Goal: Information Seeking & Learning: Learn about a topic

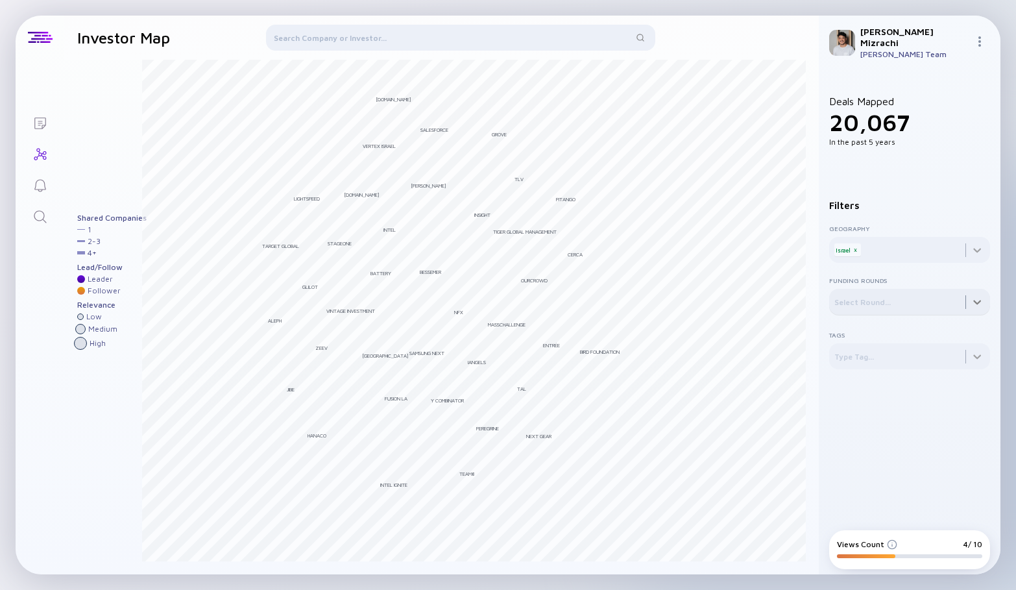
click at [865, 294] on div at bounding box center [909, 302] width 161 height 26
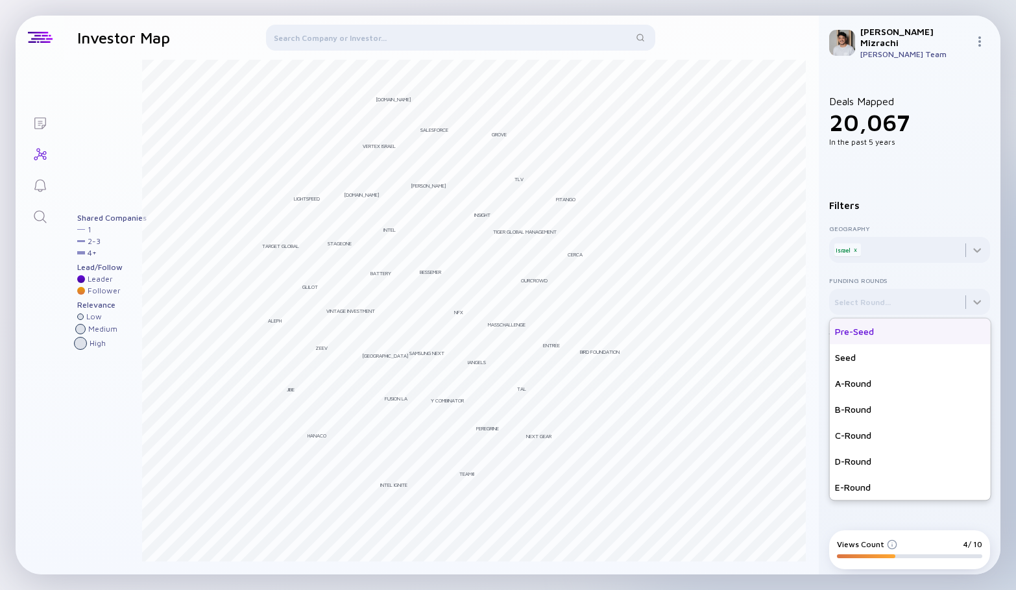
click at [863, 328] on div "Pre-Seed" at bounding box center [910, 331] width 161 height 26
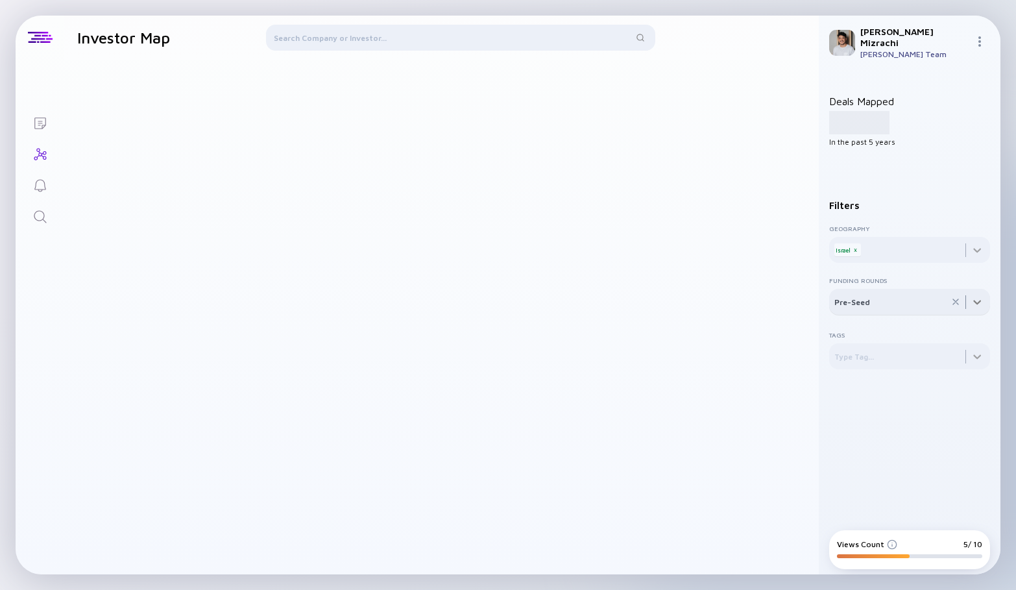
click at [882, 294] on div at bounding box center [909, 302] width 161 height 26
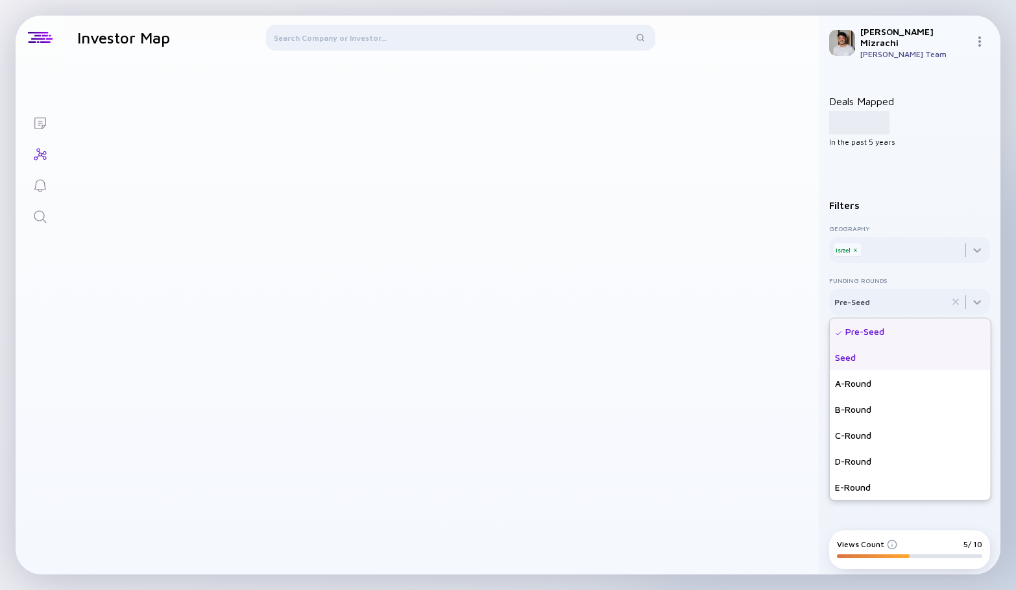
click at [869, 351] on div "Seed" at bounding box center [910, 357] width 161 height 26
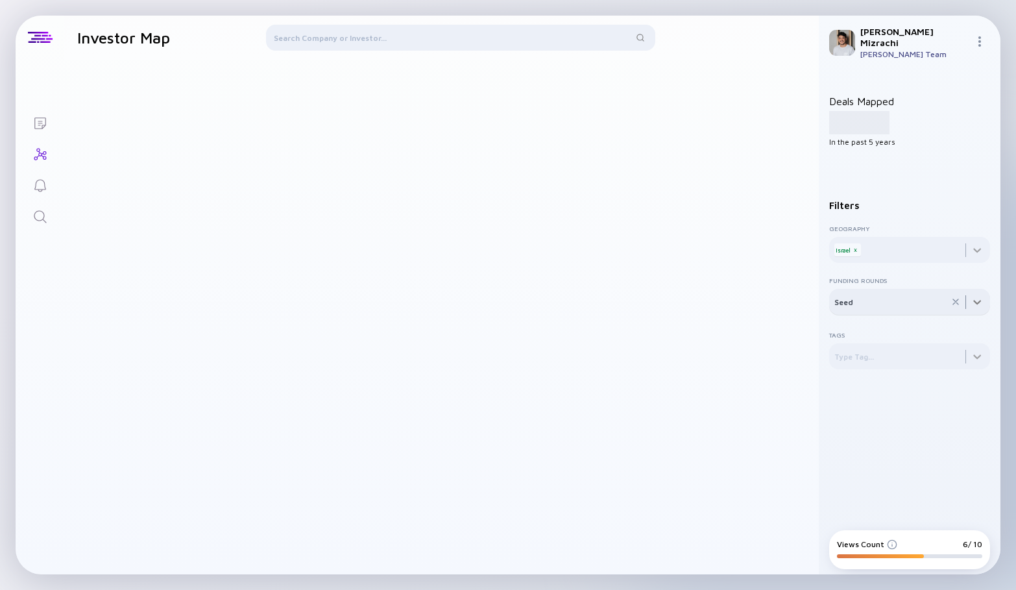
click at [906, 295] on div at bounding box center [909, 302] width 161 height 26
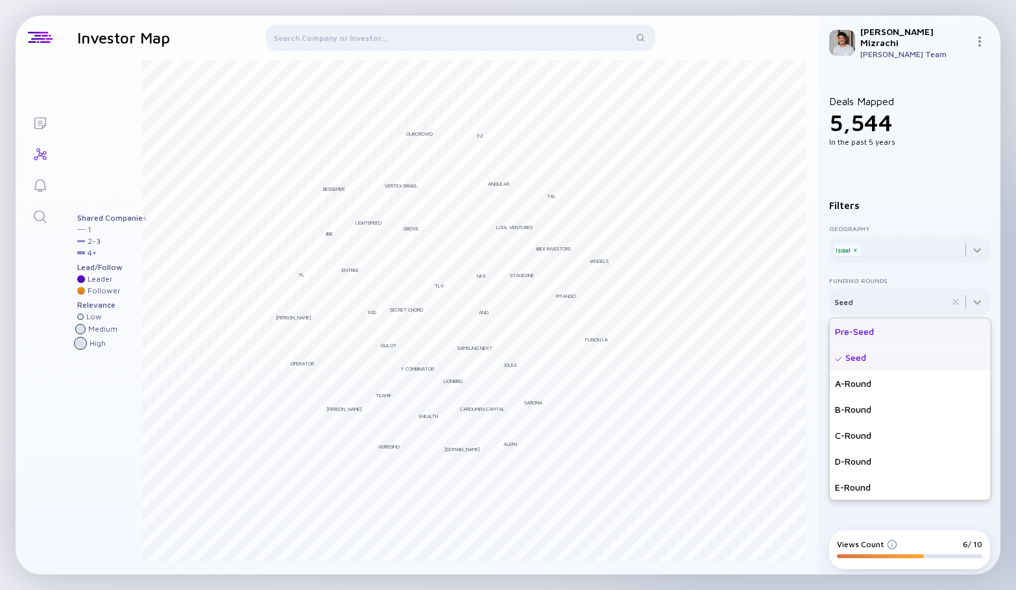
click at [852, 325] on div "Pre-Seed" at bounding box center [910, 331] width 161 height 26
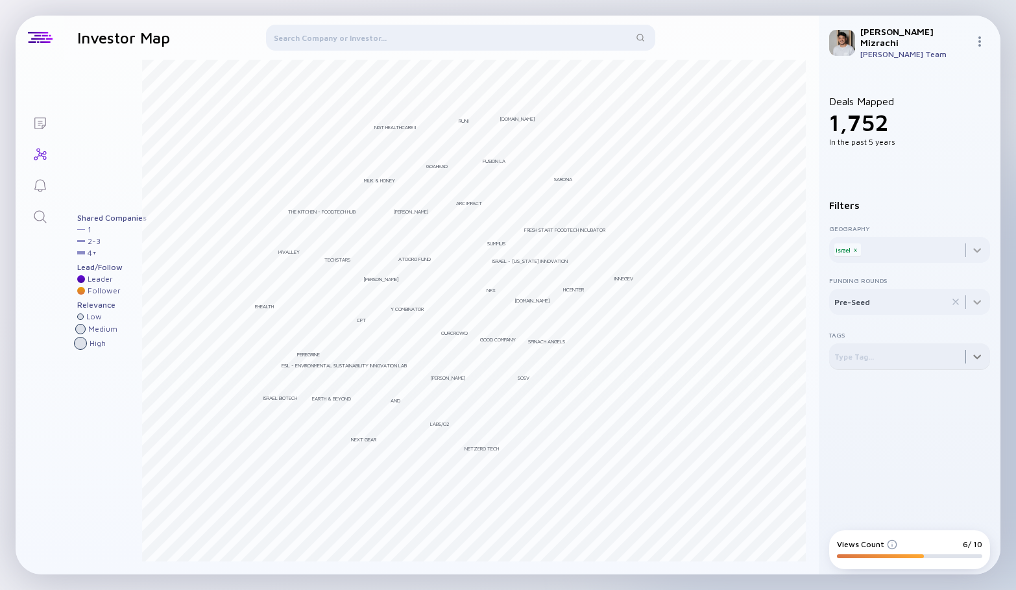
click at [880, 359] on div at bounding box center [909, 356] width 161 height 26
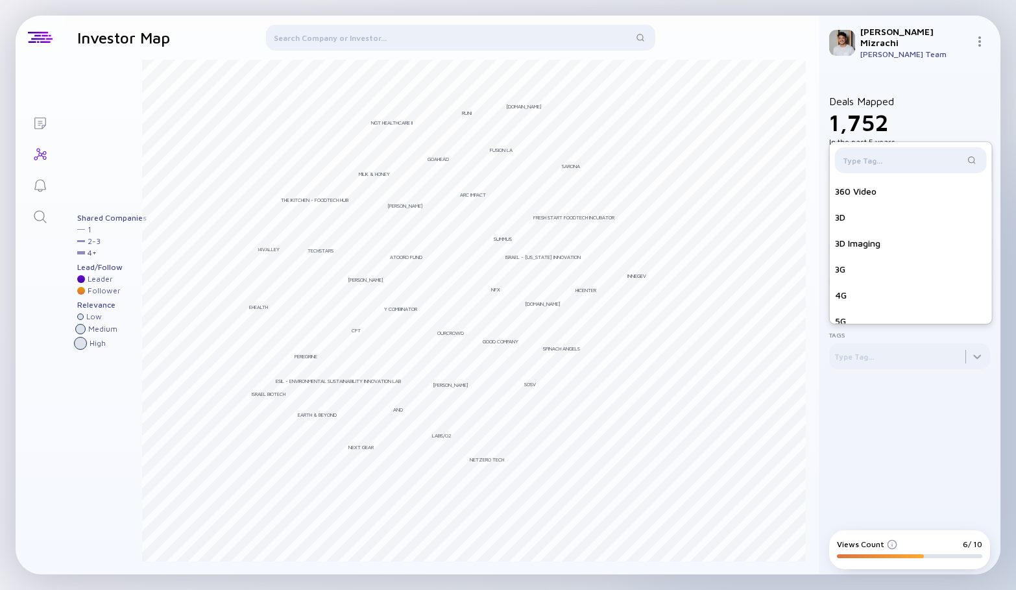
click at [870, 399] on div "Deals Mapped 1,752 In the past 5 years Filters Geography Israel x Funding Round…" at bounding box center [909, 297] width 161 height 435
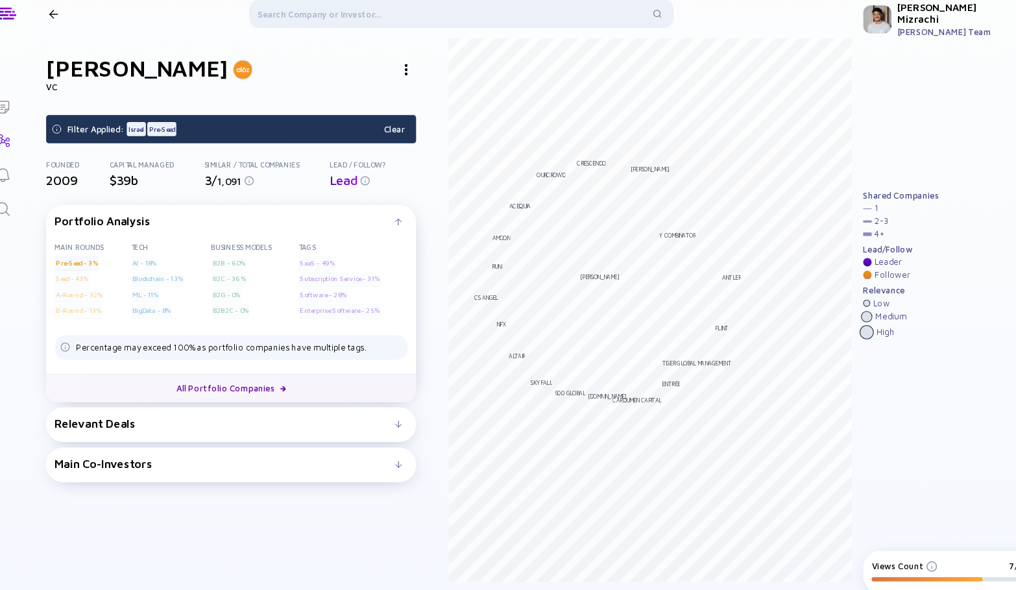
click at [221, 385] on link "All Portfolio Companies" at bounding box center [249, 381] width 339 height 26
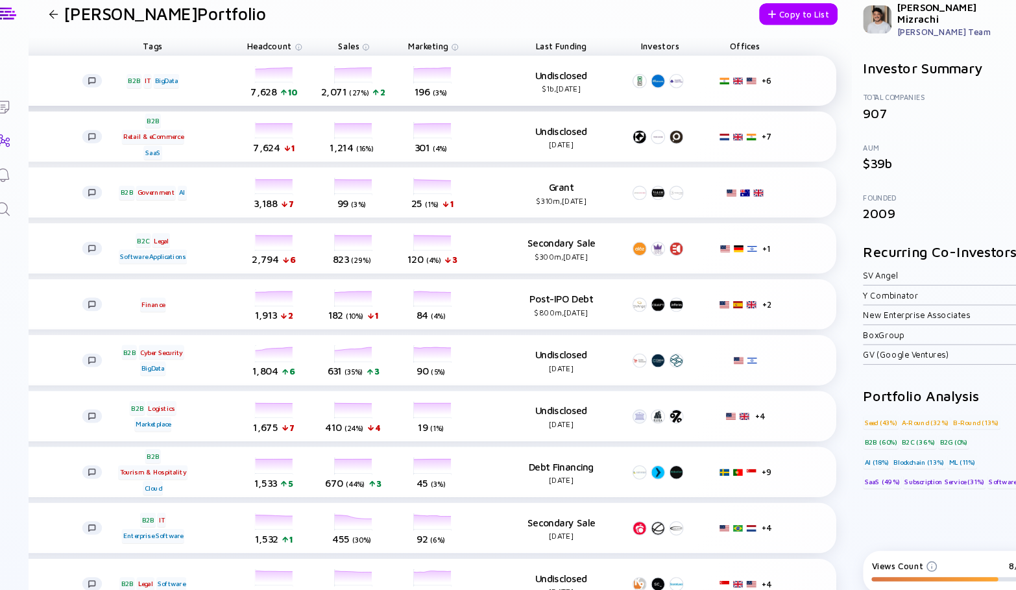
scroll to position [2, 0]
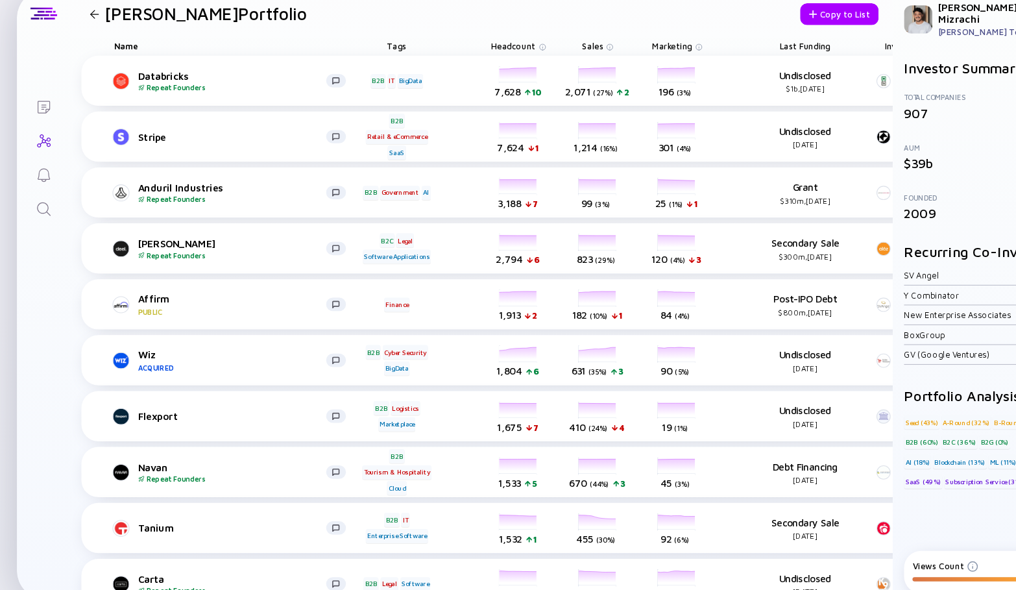
click at [41, 125] on icon "Lists" at bounding box center [40, 123] width 16 height 16
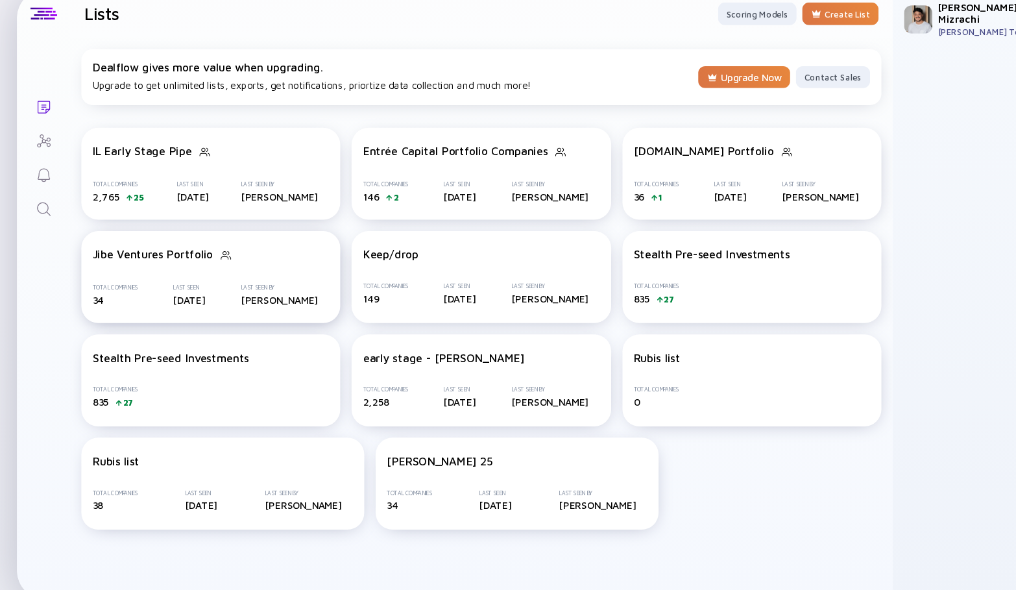
click at [162, 264] on div "Jibe Ventures Portfolio" at bounding box center [193, 258] width 217 height 13
